Goal: Task Accomplishment & Management: Manage account settings

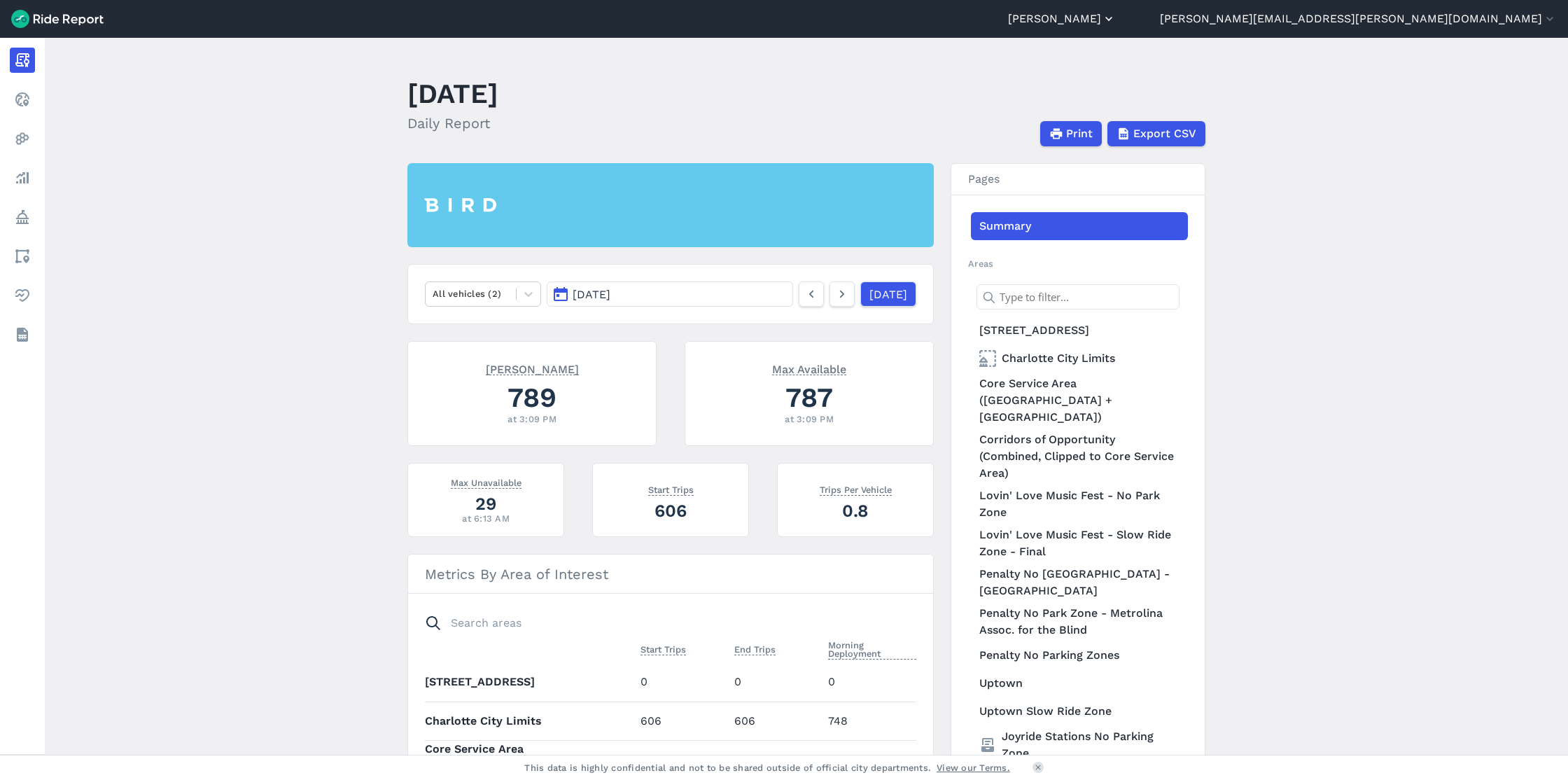
click at [1116, 24] on button "[PERSON_NAME]" at bounding box center [1062, 19] width 108 height 17
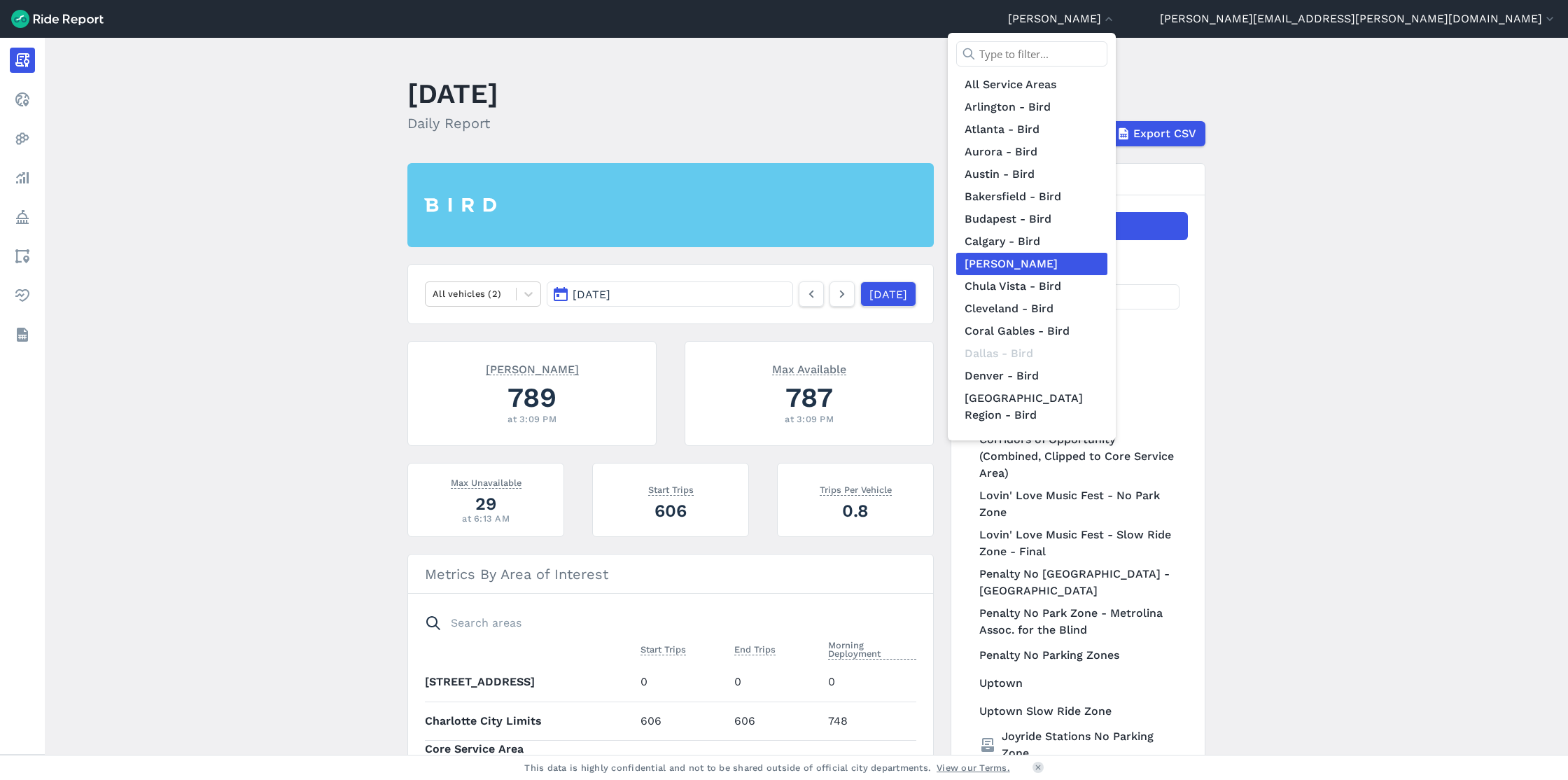
click at [1108, 57] on input "text" at bounding box center [1032, 54] width 152 height 25
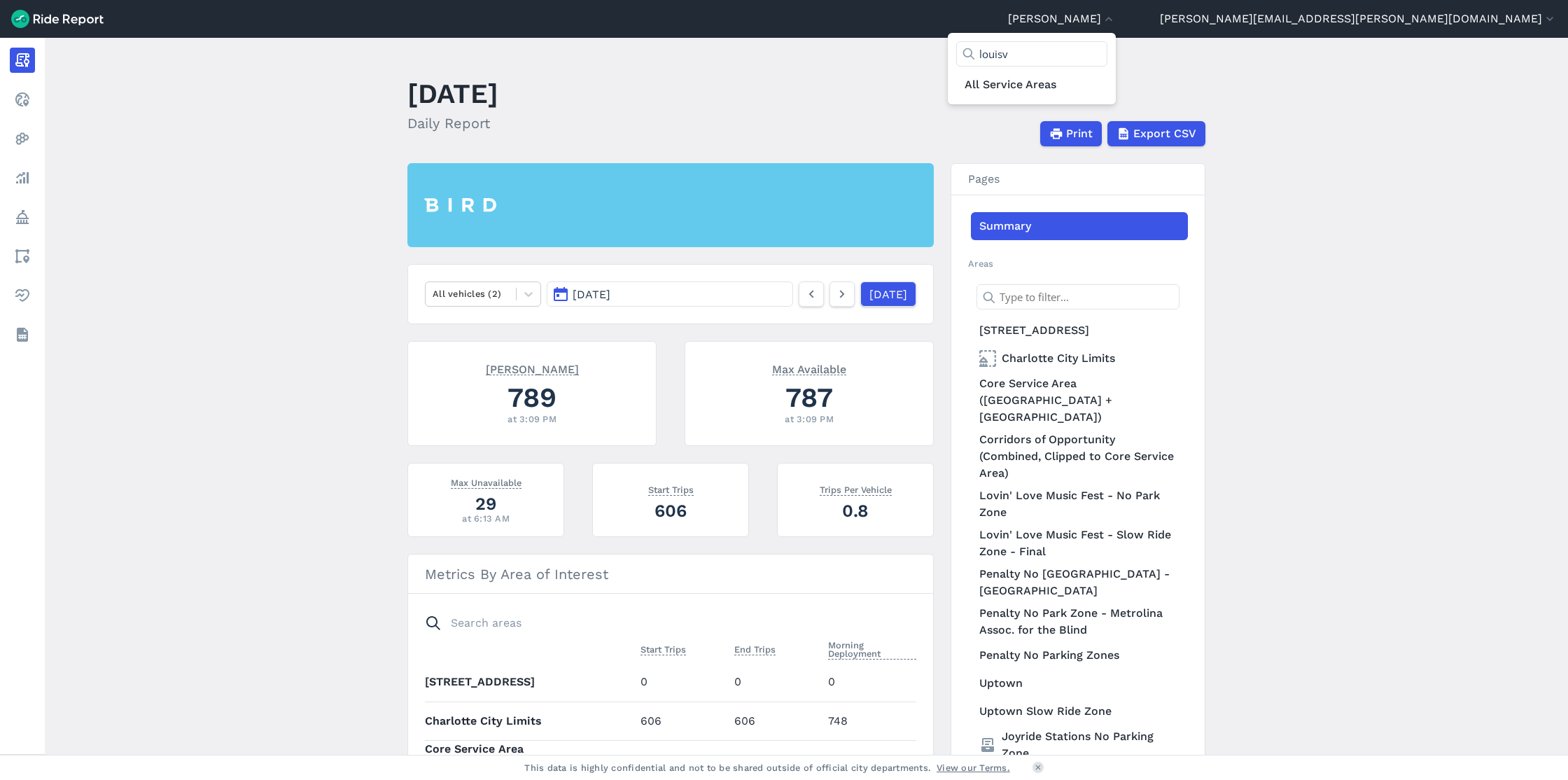
type input "louis"
drag, startPoint x: 1264, startPoint y: 57, endPoint x: 1203, endPoint y: 56, distance: 61.0
click at [1116, 27] on div "Charlotte - [PERSON_NAME] All Service Areas [GEOGRAPHIC_DATA][PERSON_NAME]" at bounding box center [1062, 19] width 108 height 17
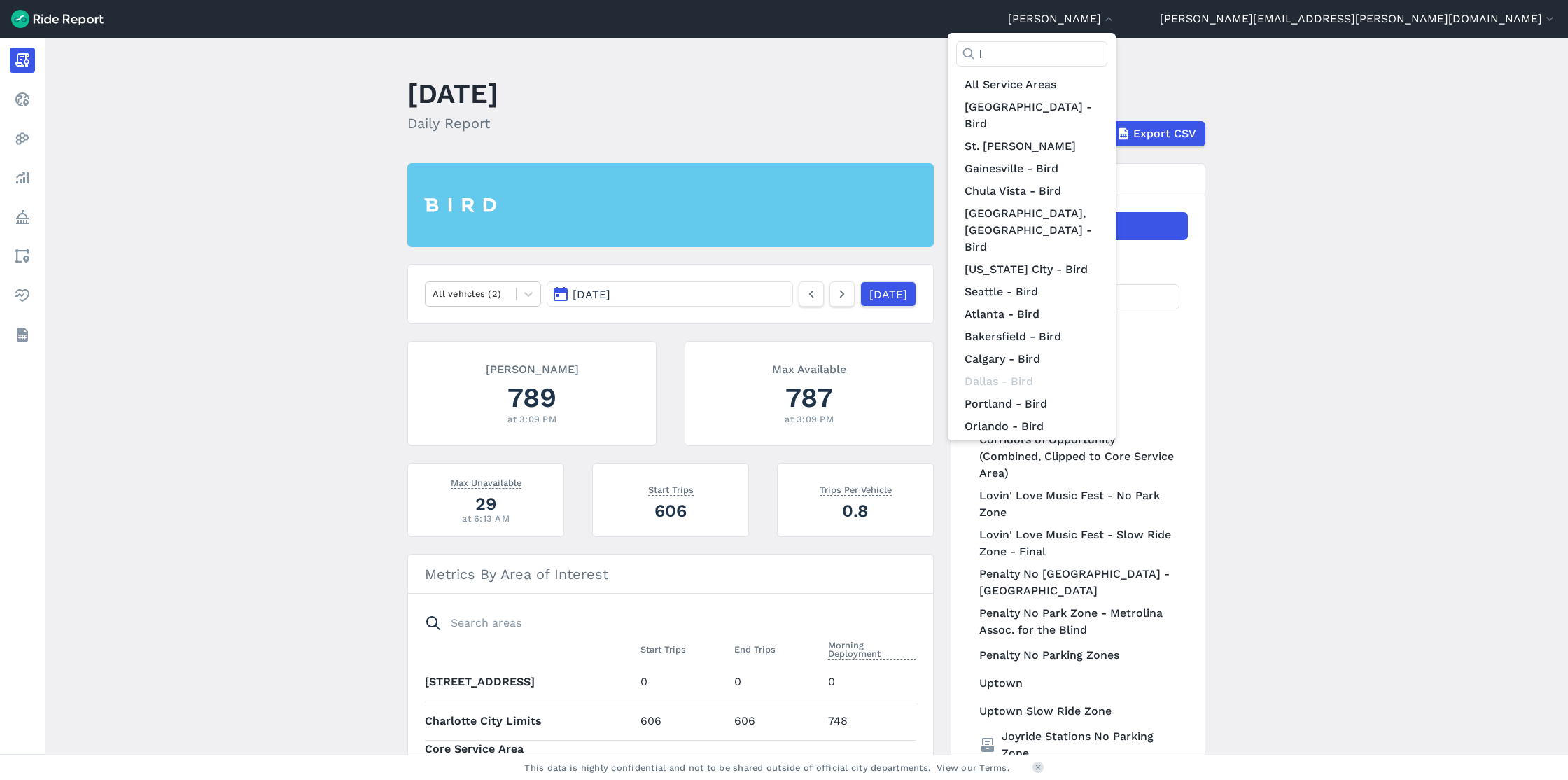
type input "l"
click at [161, 358] on div at bounding box center [784, 390] width 1568 height 780
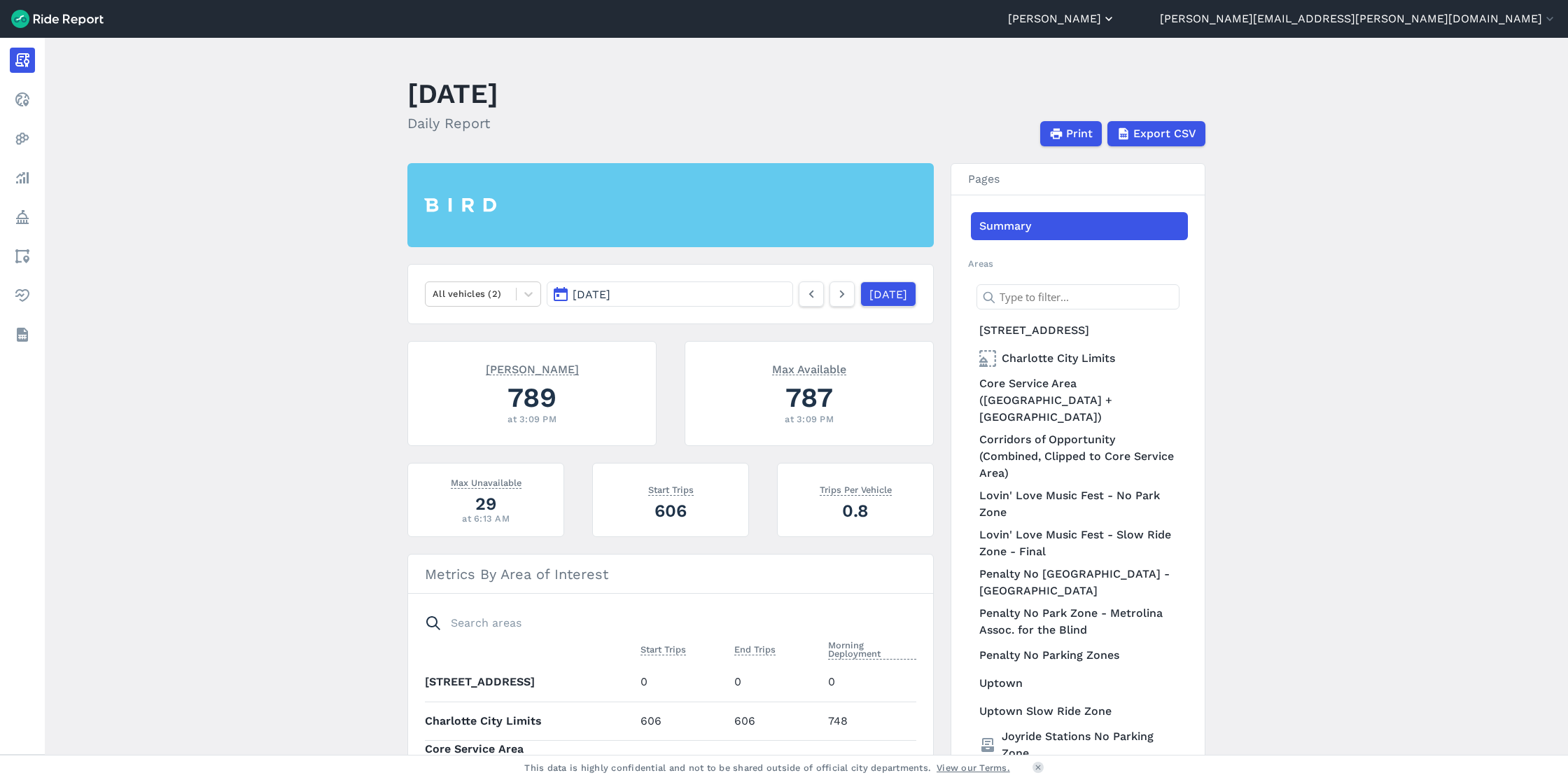
click at [1116, 21] on button "[PERSON_NAME]" at bounding box center [1062, 19] width 108 height 17
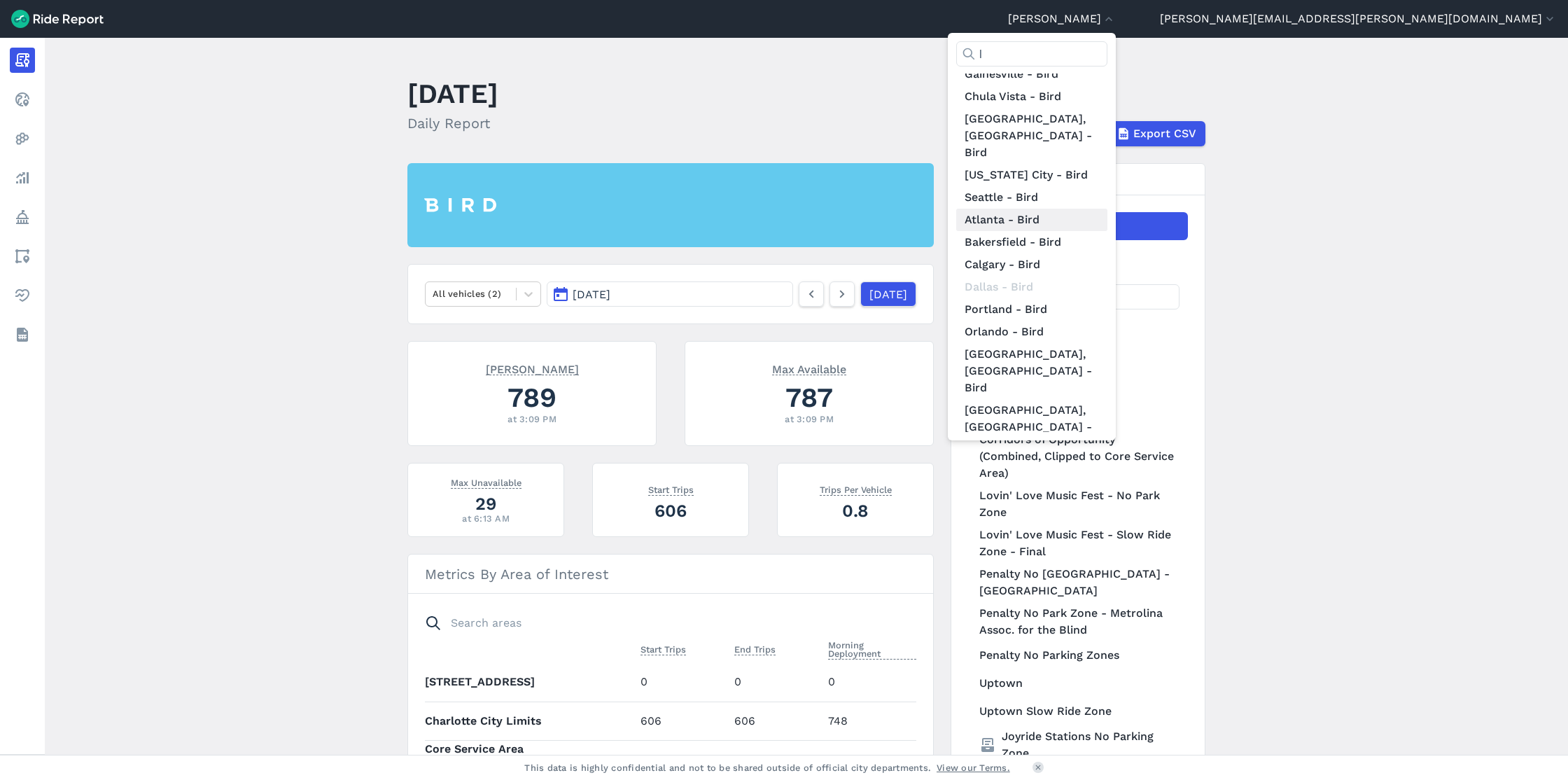
scroll to position [129, 0]
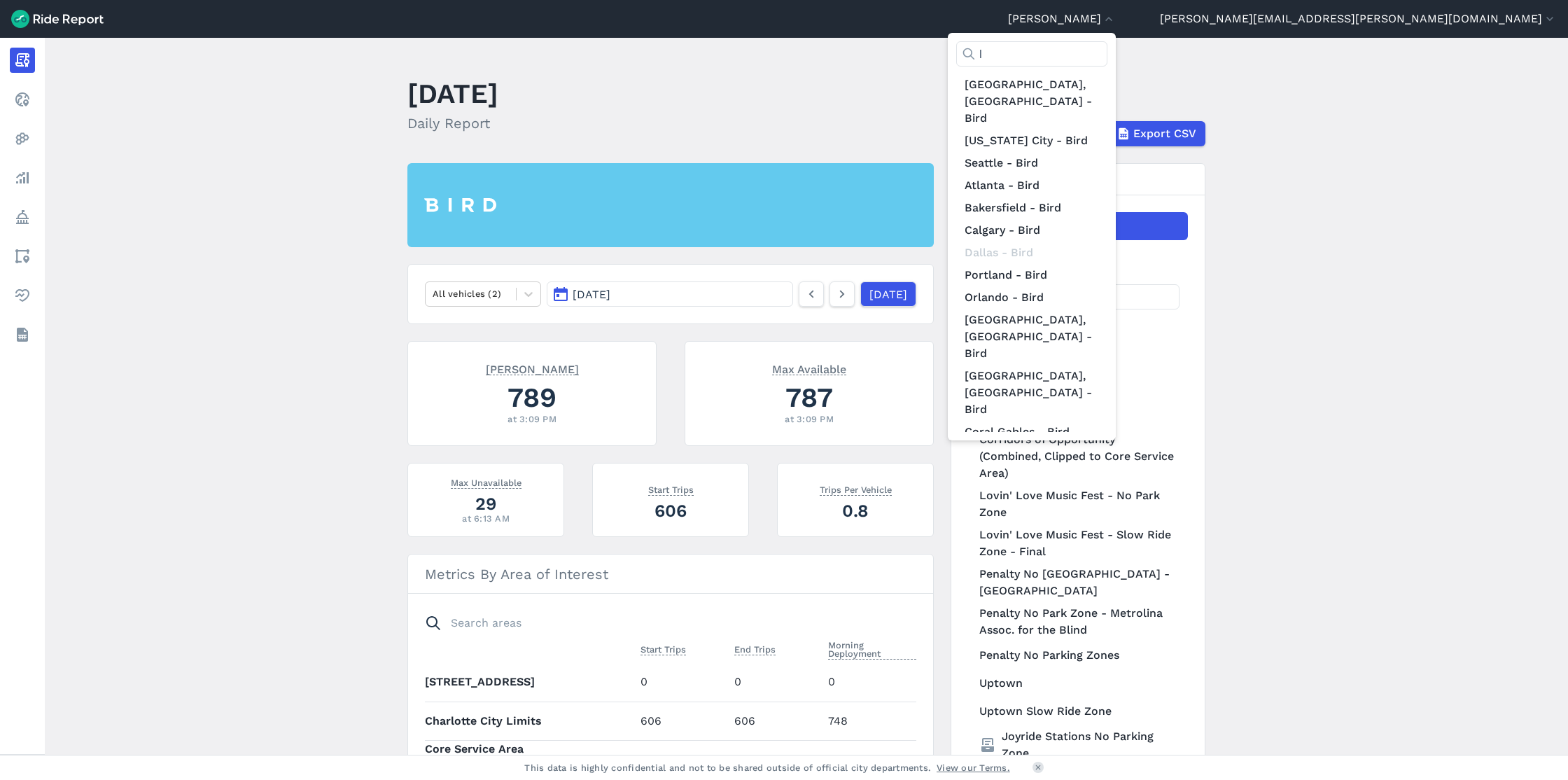
click at [1327, 16] on div at bounding box center [784, 390] width 1568 height 780
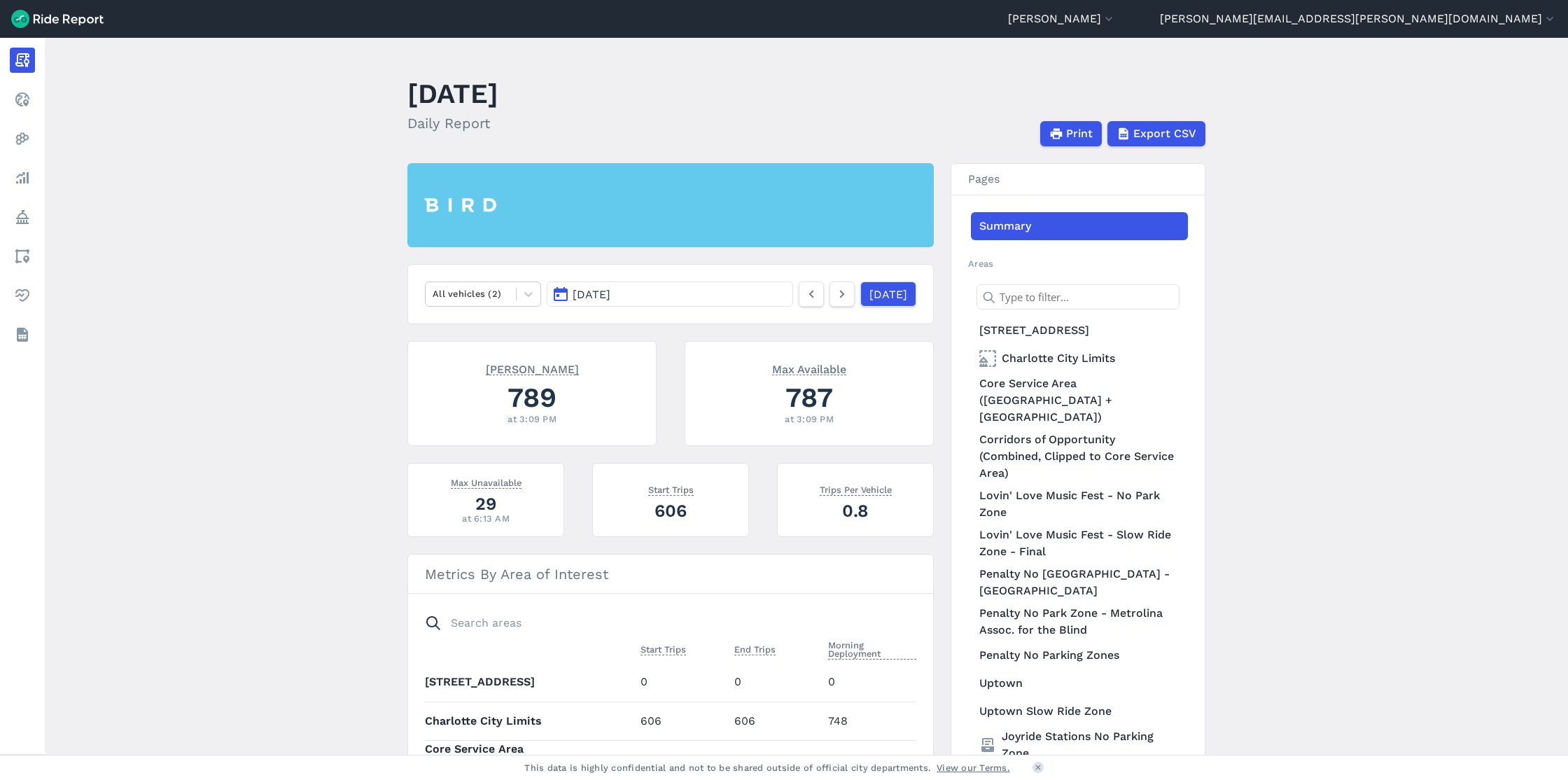
click at [1321, 9] on header "Charlotte - Bird l All Service Areas [GEOGRAPHIC_DATA] - Bird [GEOGRAPHIC_DATA]…" at bounding box center [784, 19] width 1568 height 37
click at [1116, 18] on button "[PERSON_NAME]" at bounding box center [1062, 19] width 108 height 17
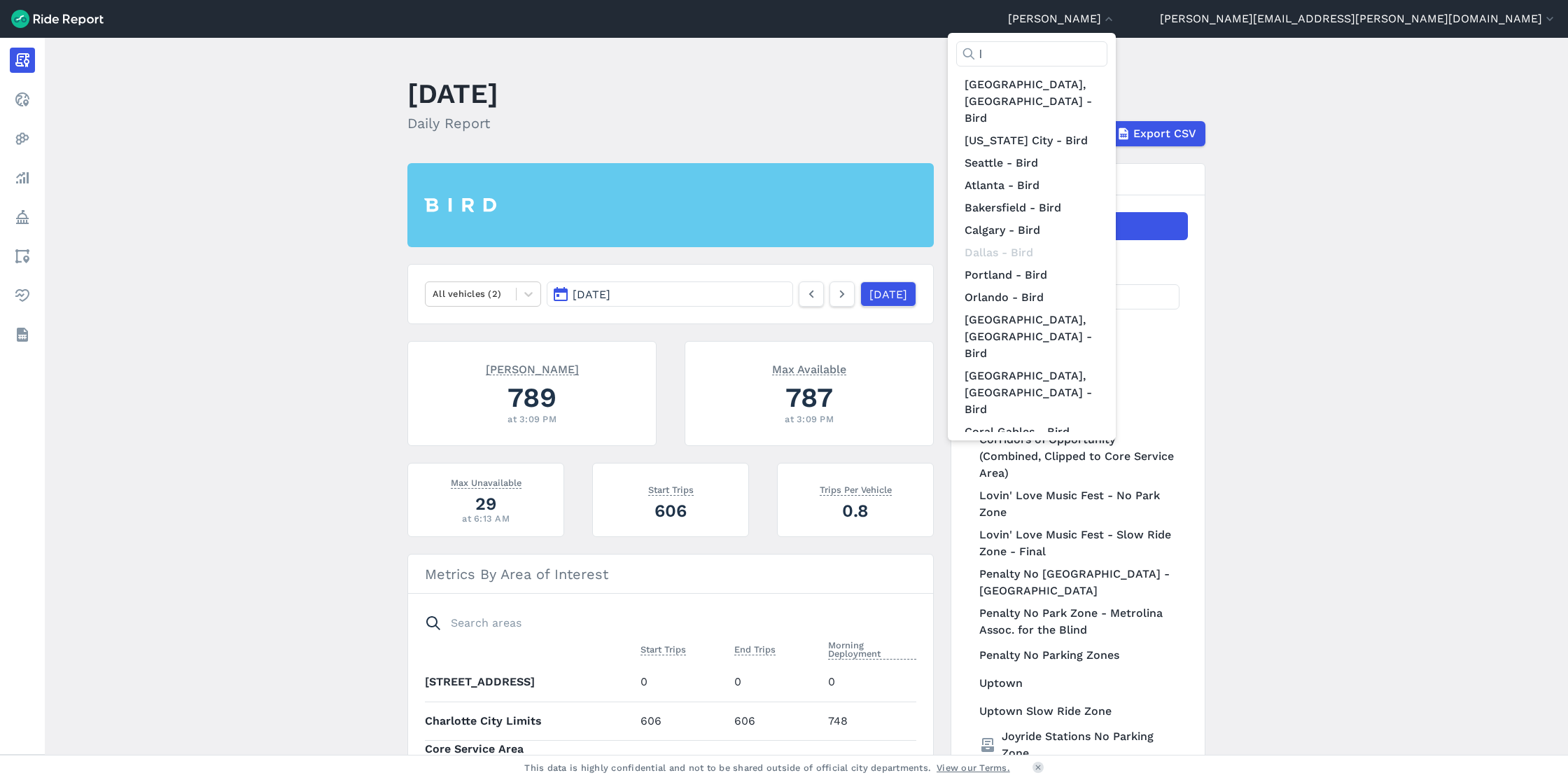
click at [1457, 23] on div at bounding box center [784, 390] width 1568 height 780
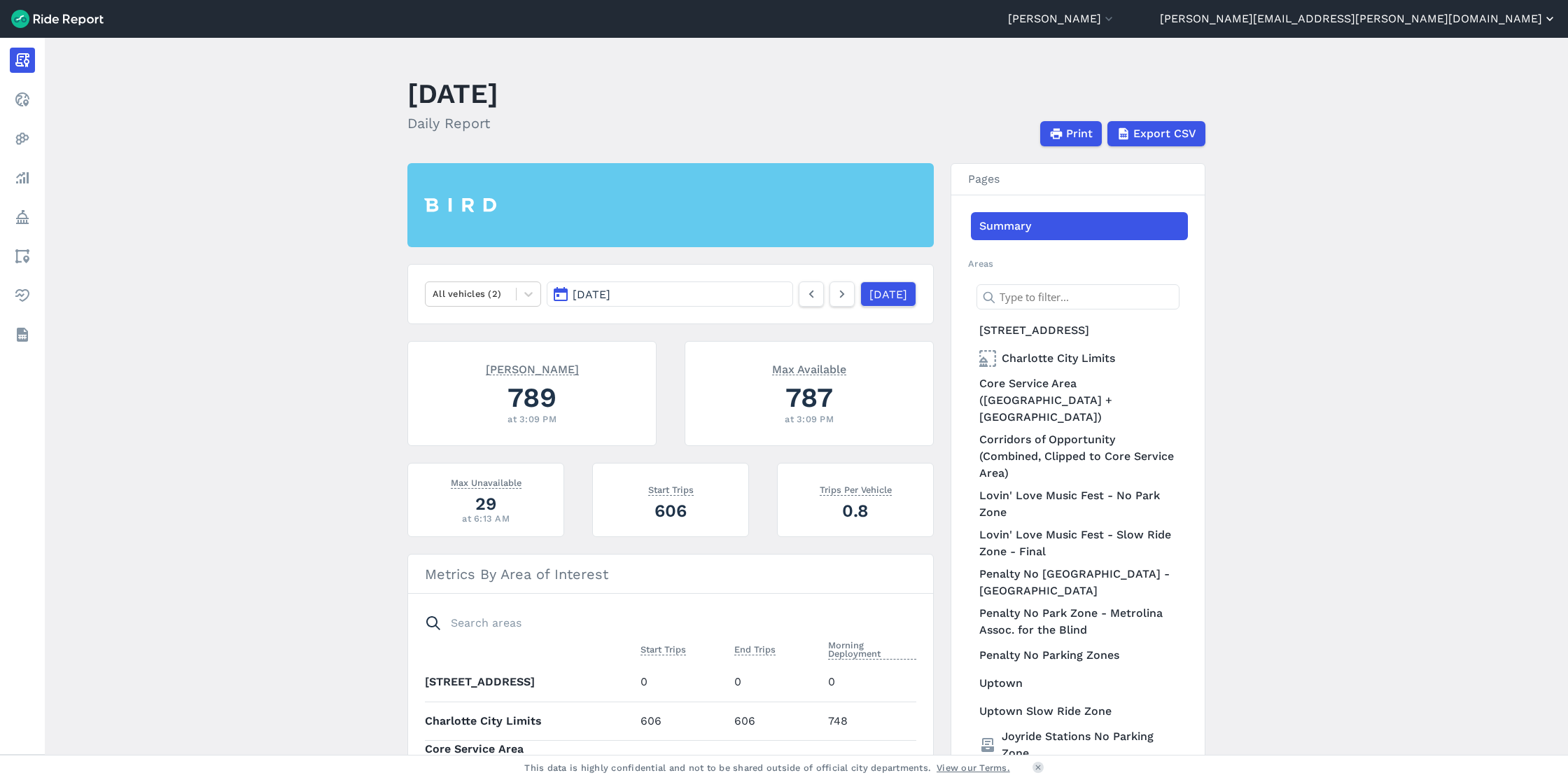
click at [1464, 20] on button "[PERSON_NAME][EMAIL_ADDRESS][PERSON_NAME][DOMAIN_NAME]" at bounding box center [1358, 19] width 397 height 17
click at [1445, 94] on button "Sign Out" at bounding box center [1473, 97] width 152 height 22
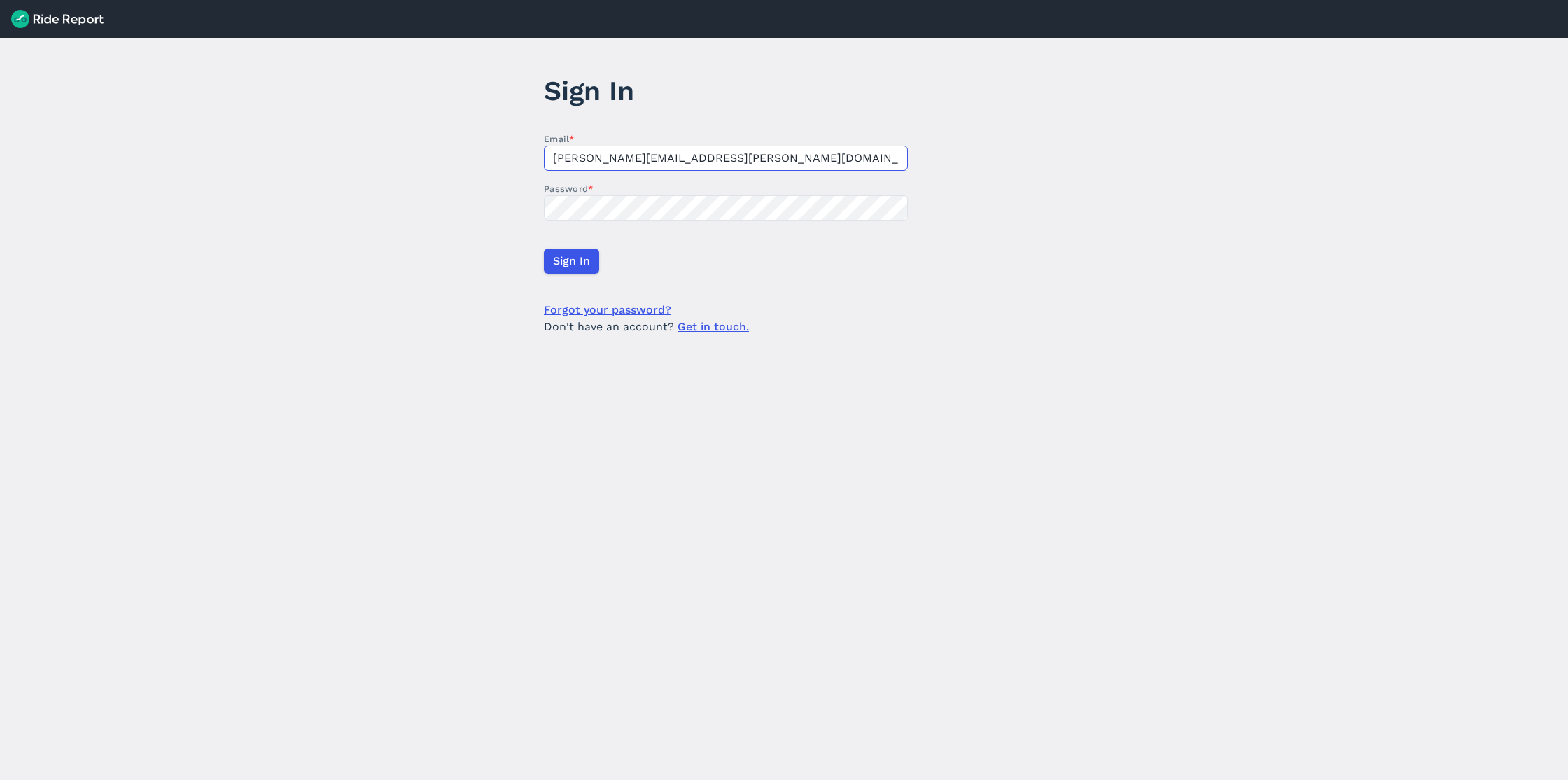
click at [693, 155] on input "[PERSON_NAME][EMAIL_ADDRESS][PERSON_NAME][DOMAIN_NAME]" at bounding box center [725, 158] width 364 height 25
type input "[EMAIL_ADDRESS][DOMAIN_NAME]"
click at [580, 263] on span "Sign In" at bounding box center [571, 261] width 37 height 17
